Goal: Task Accomplishment & Management: Manage account settings

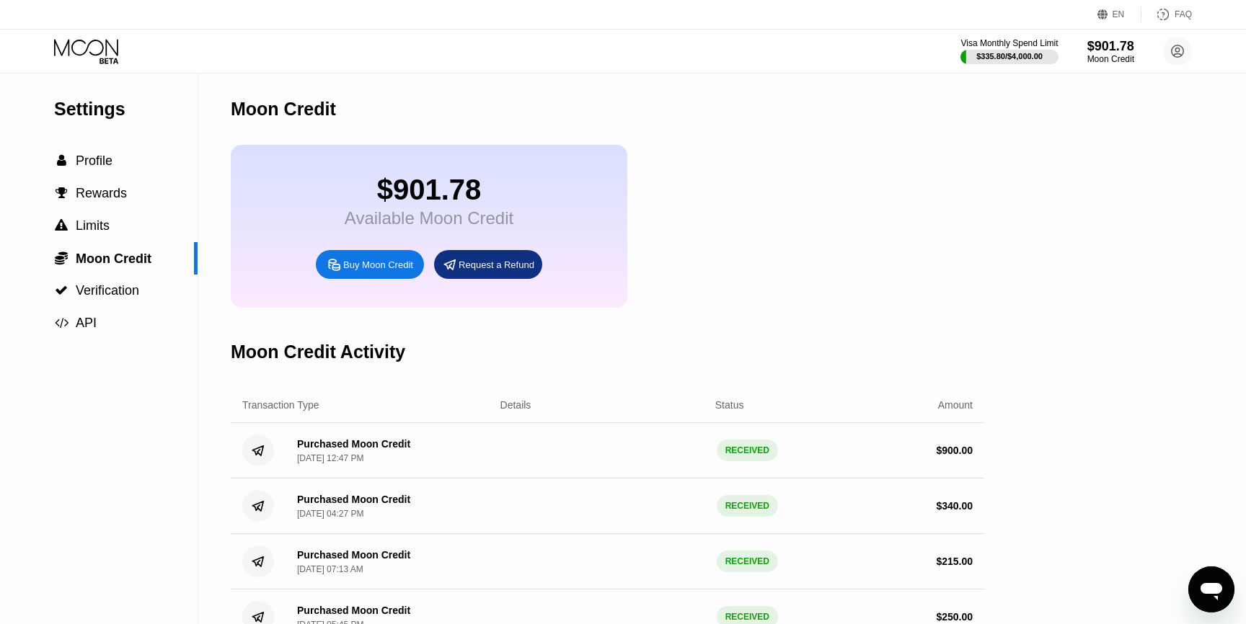
click at [866, 171] on div "$901.78 Available Moon Credit Buy Moon Credit Request a Refund" at bounding box center [607, 226] width 753 height 163
